Goal: Information Seeking & Learning: Learn about a topic

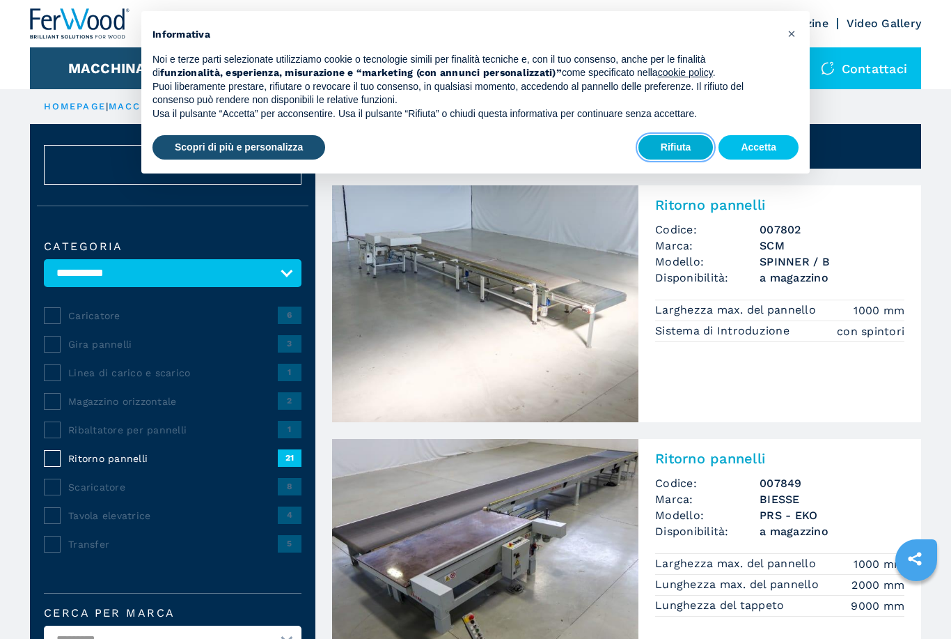
click at [666, 139] on button "Rifiuta" at bounding box center [676, 147] width 75 height 25
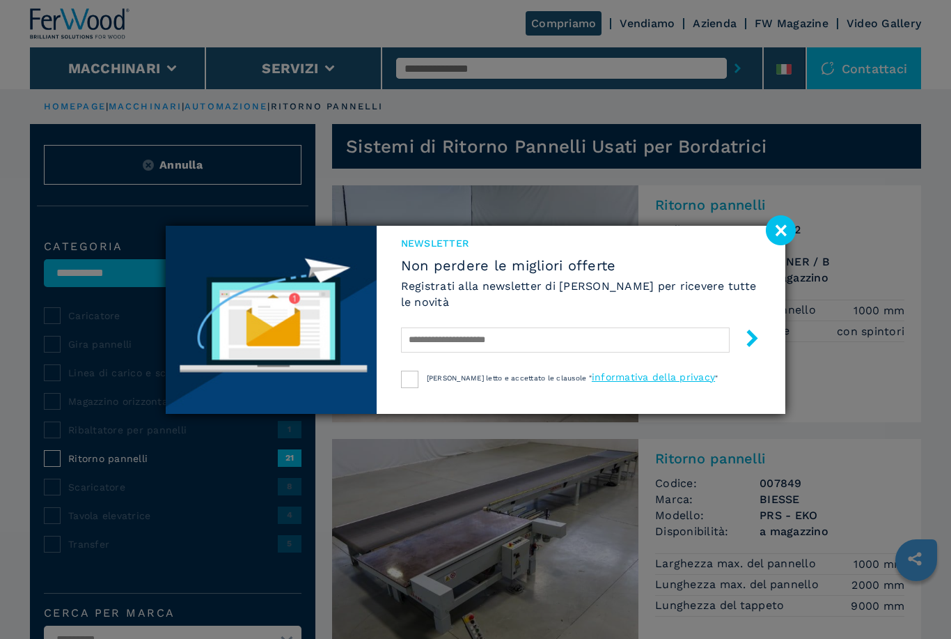
click at [771, 240] on image at bounding box center [781, 230] width 30 height 30
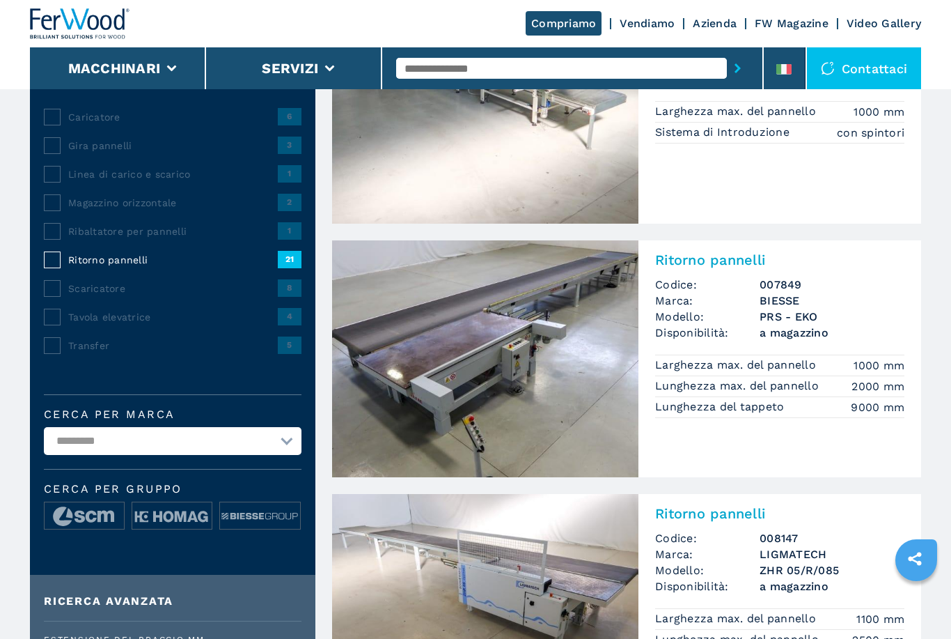
scroll to position [198, 0]
click at [404, 387] on img at bounding box center [485, 359] width 306 height 237
click at [696, 256] on h2 "Ritorno pannelli" at bounding box center [779, 260] width 249 height 17
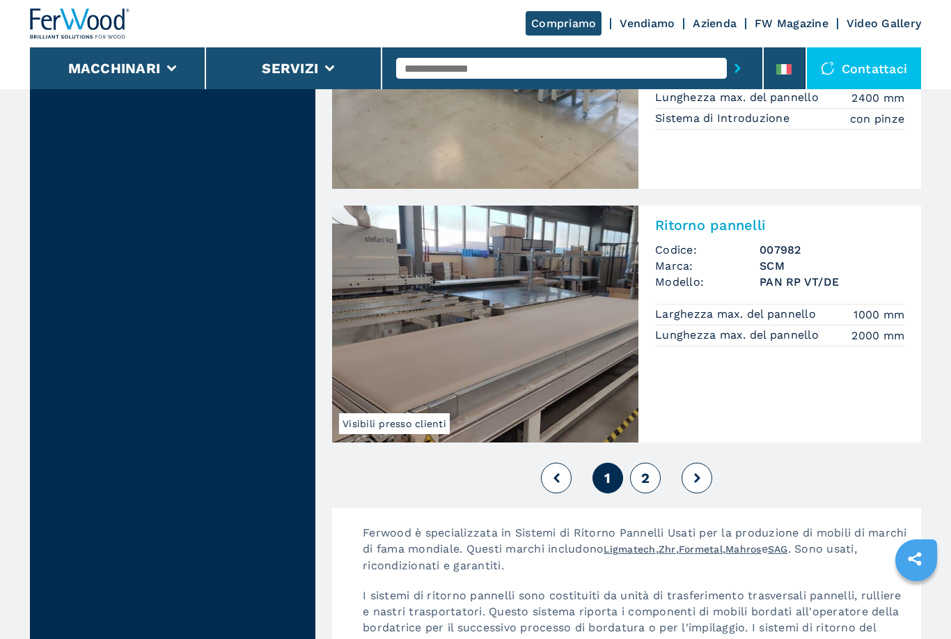
scroll to position [2980, 0]
click at [710, 484] on button at bounding box center [697, 478] width 31 height 31
click at [648, 478] on span "2" at bounding box center [645, 478] width 8 height 17
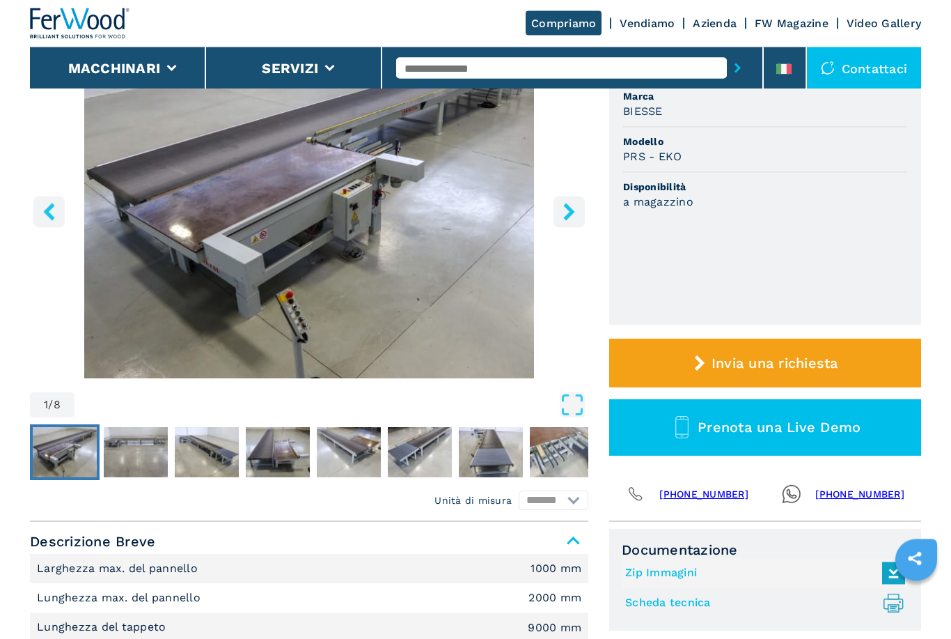
scroll to position [177, 0]
click at [47, 205] on icon "left-button" at bounding box center [48, 211] width 17 height 17
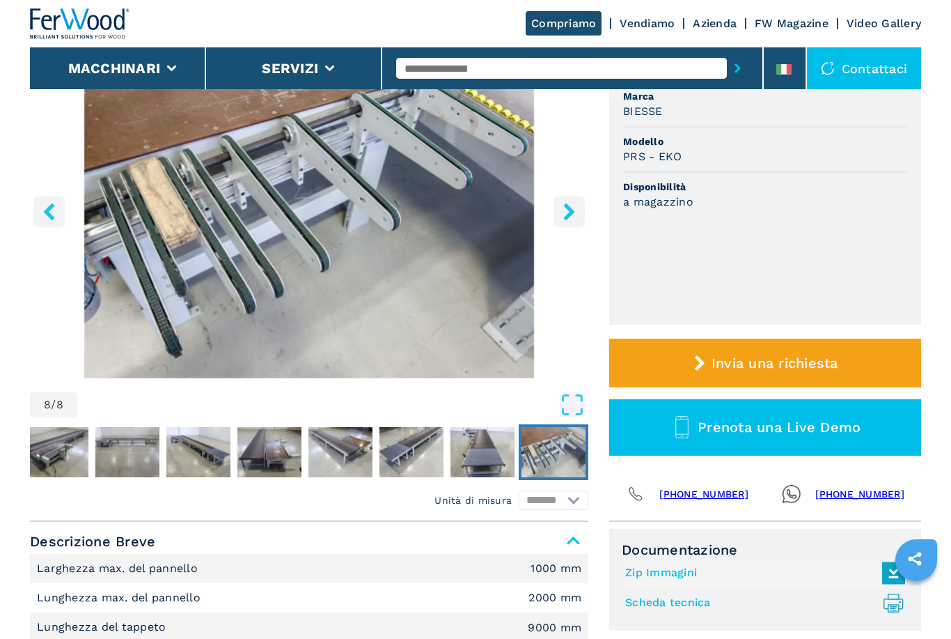
click at [58, 218] on button "left-button" at bounding box center [48, 211] width 31 height 31
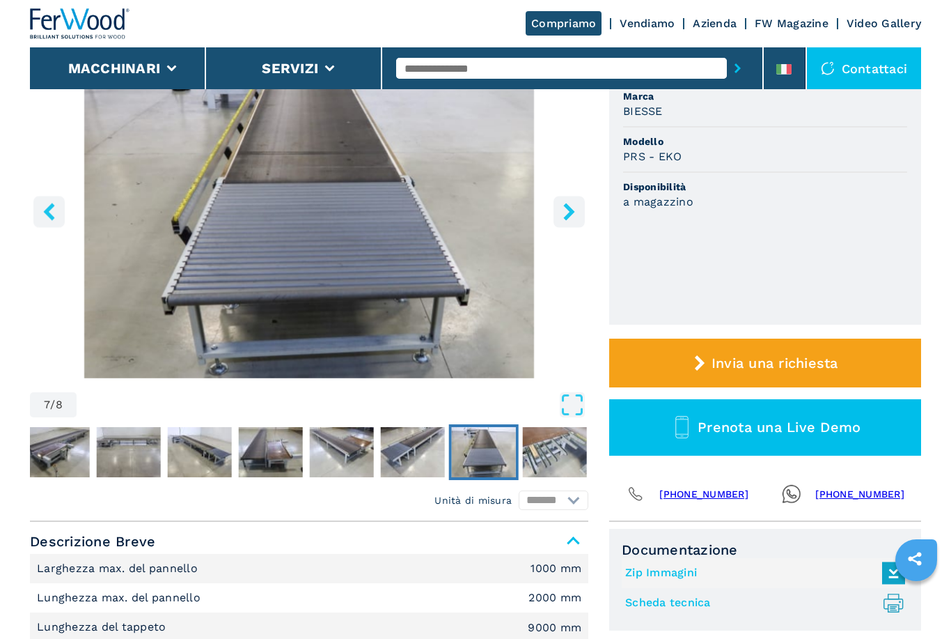
click at [59, 216] on button "left-button" at bounding box center [48, 211] width 31 height 31
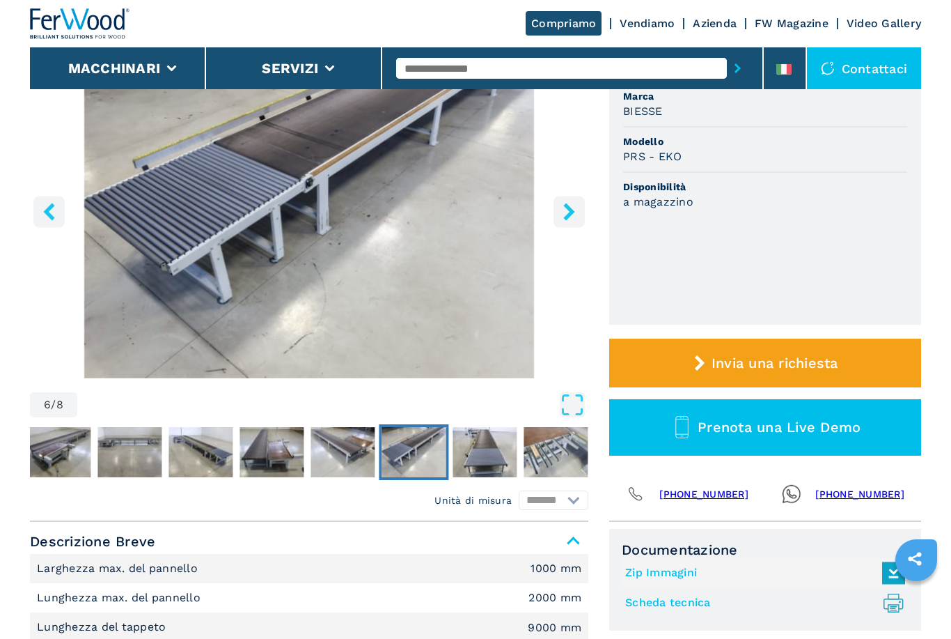
click at [52, 214] on icon "left-button" at bounding box center [48, 211] width 17 height 17
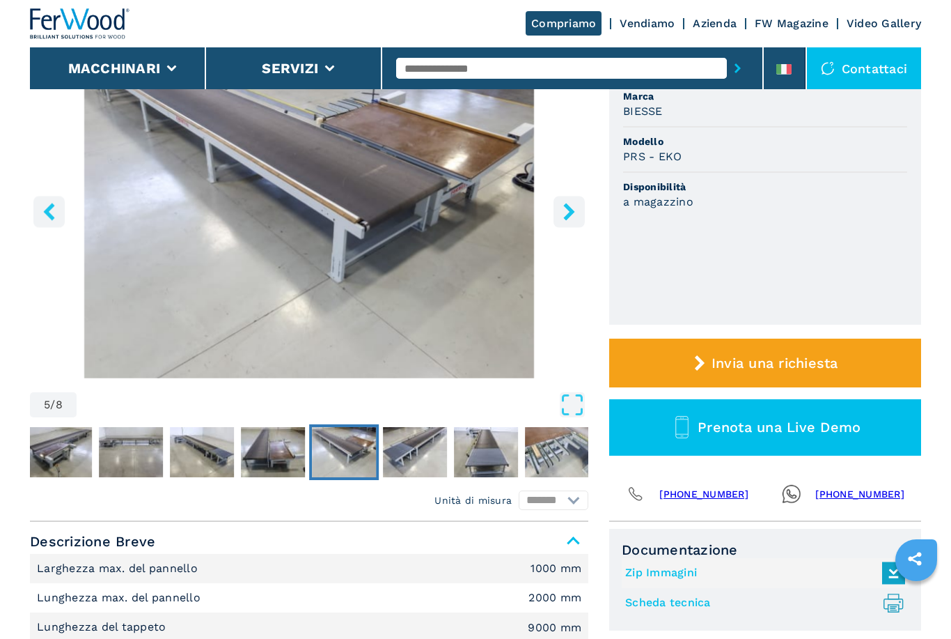
click at [63, 222] on button "left-button" at bounding box center [48, 211] width 31 height 31
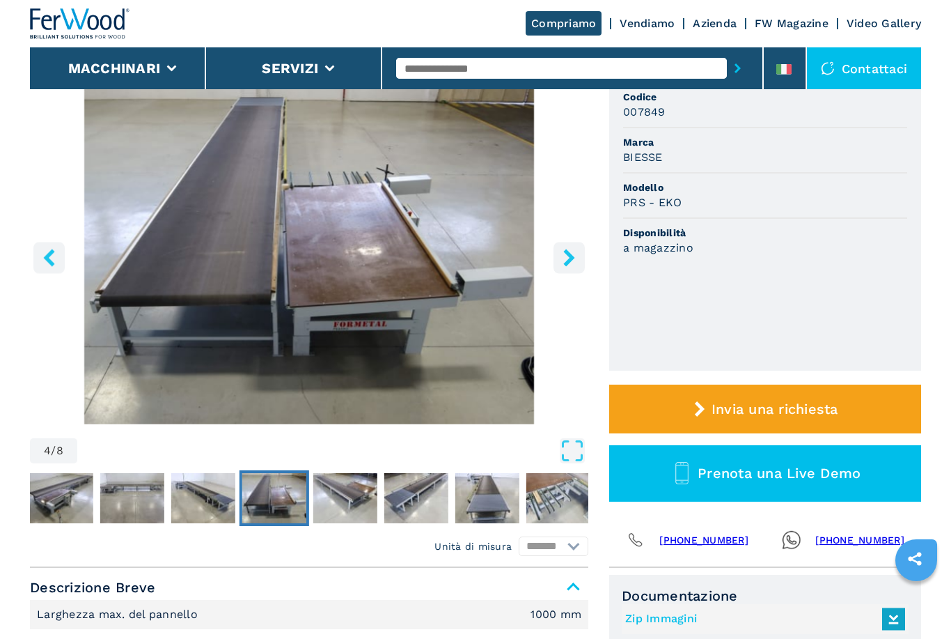
scroll to position [0, 0]
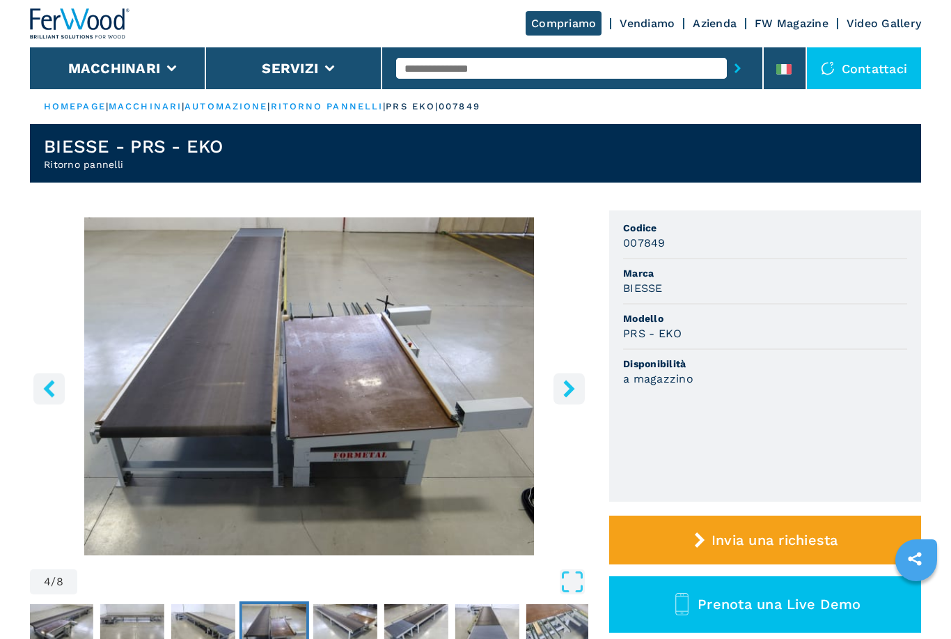
click at [496, 65] on input "text" at bounding box center [561, 68] width 331 height 21
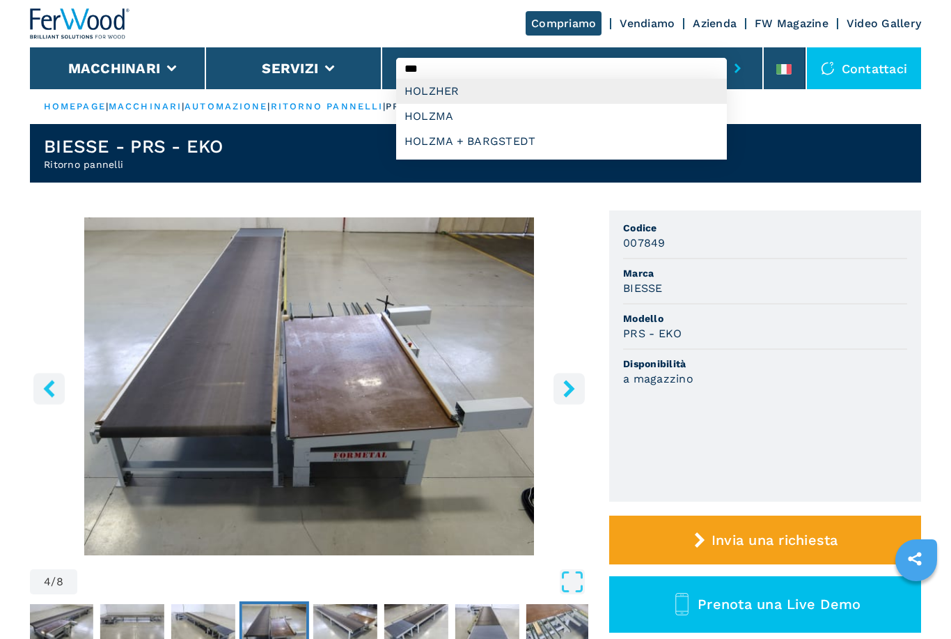
click at [439, 93] on div "HOLZHER" at bounding box center [561, 91] width 331 height 25
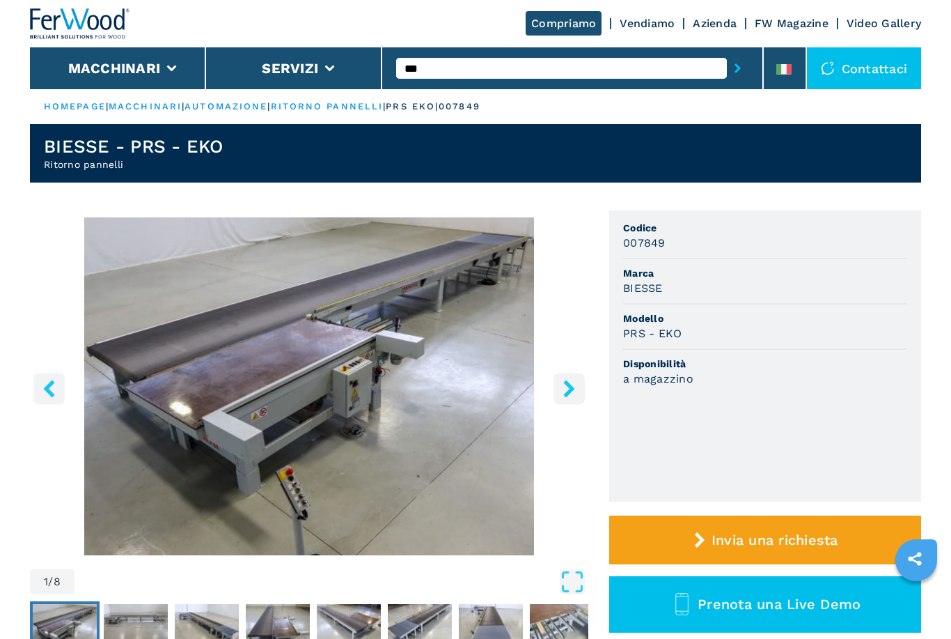
type input "*******"
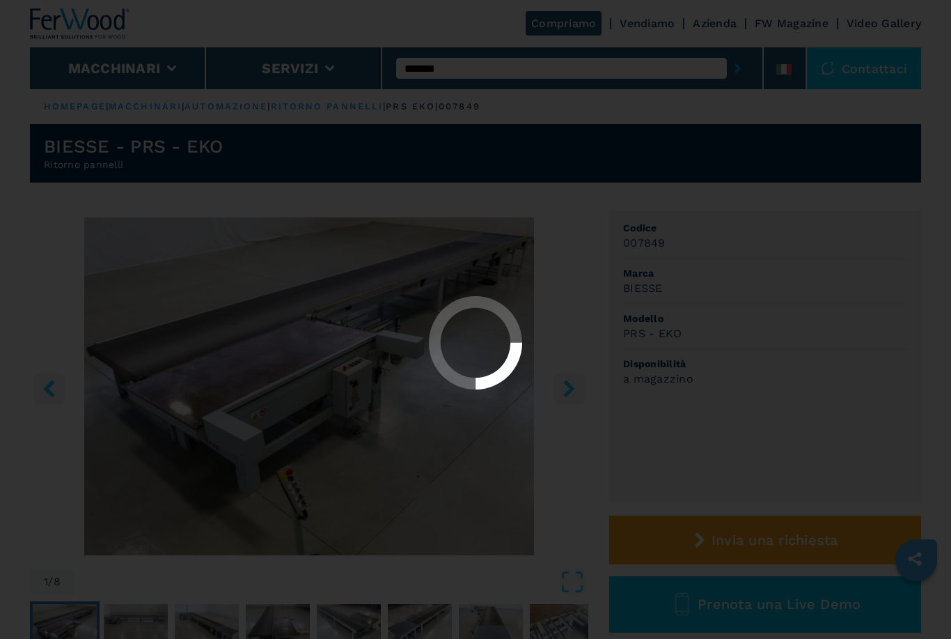
select select "*******"
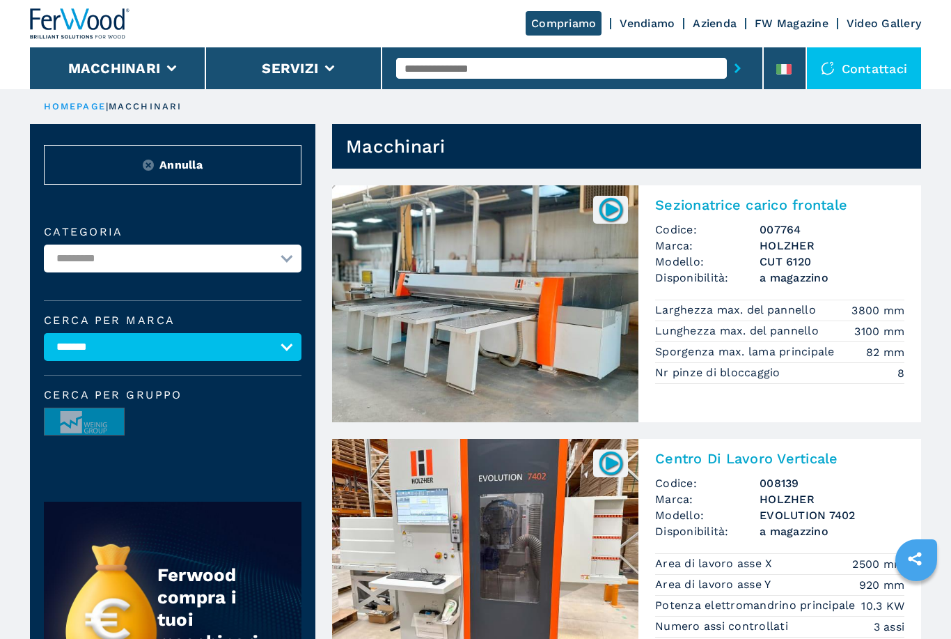
click at [283, 266] on select "**********" at bounding box center [173, 258] width 258 height 28
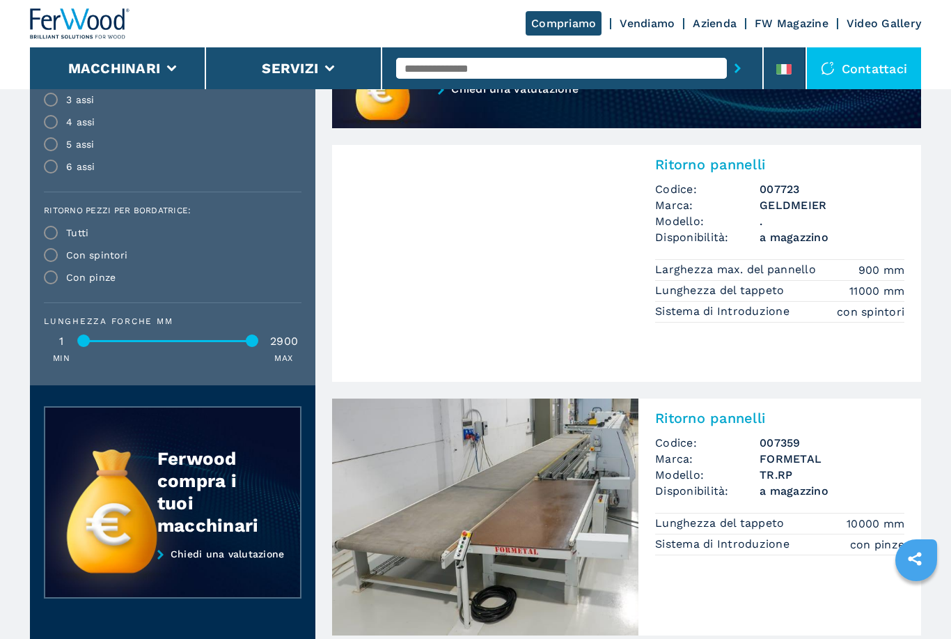
scroll to position [1161, 0]
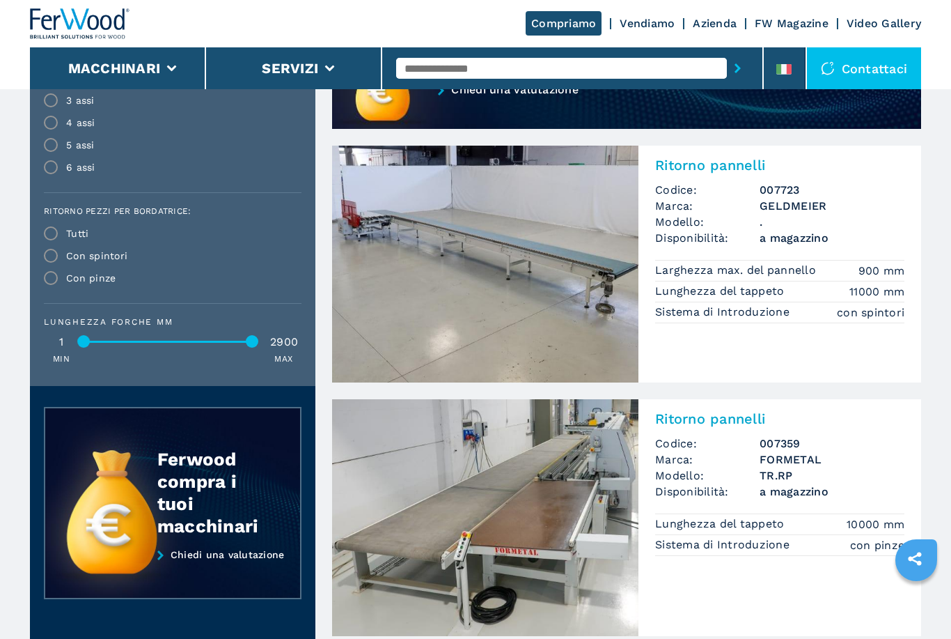
click at [736, 425] on h2 "Ritorno pannelli" at bounding box center [779, 418] width 249 height 17
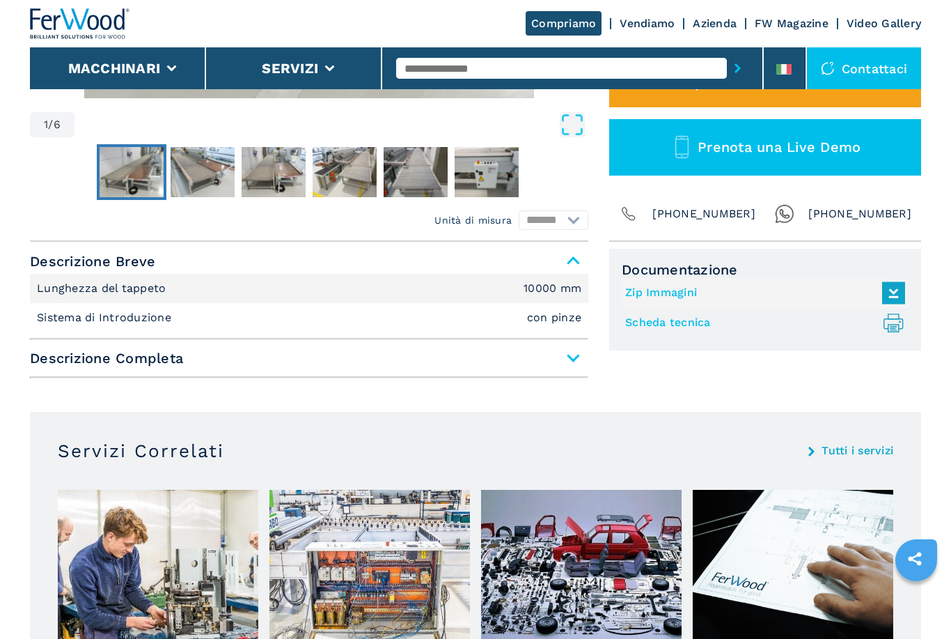
scroll to position [455, 0]
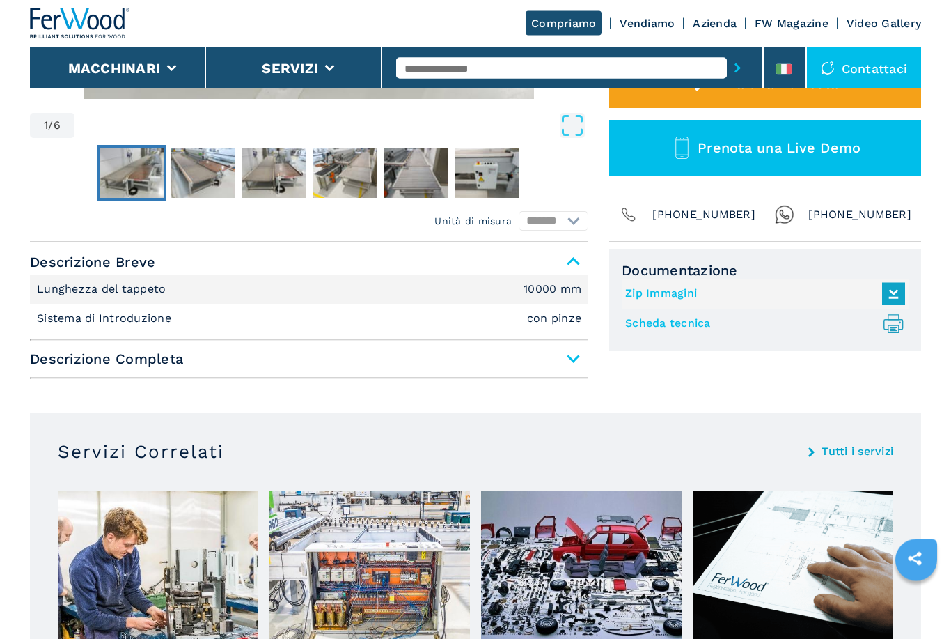
click at [696, 329] on link "Scheda tecnica .prefix__st0{stroke-linecap:round;stroke-linejoin:round}.prefix_…" at bounding box center [761, 324] width 273 height 23
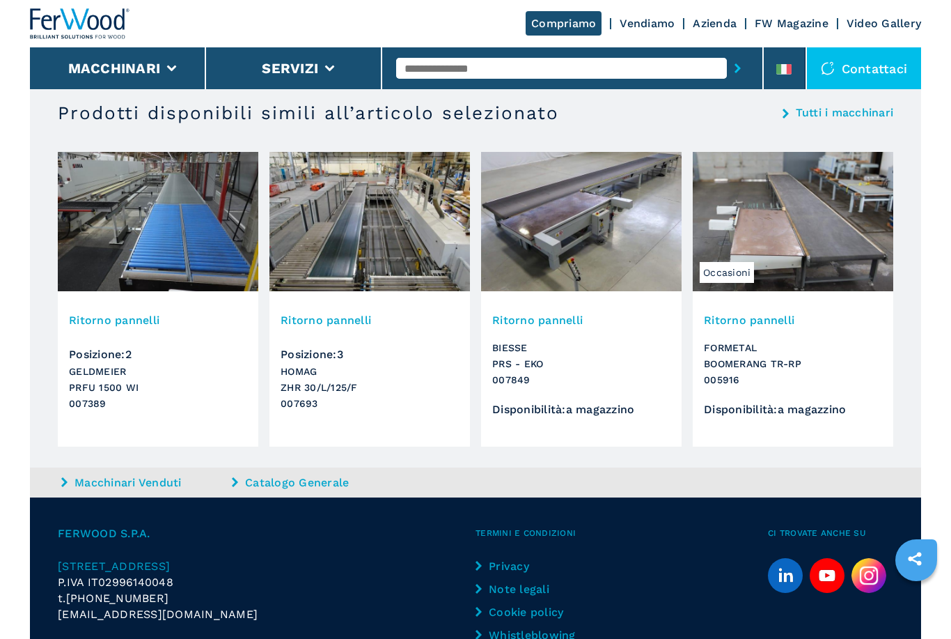
scroll to position [1352, 0]
